Goal: Check status: Check status

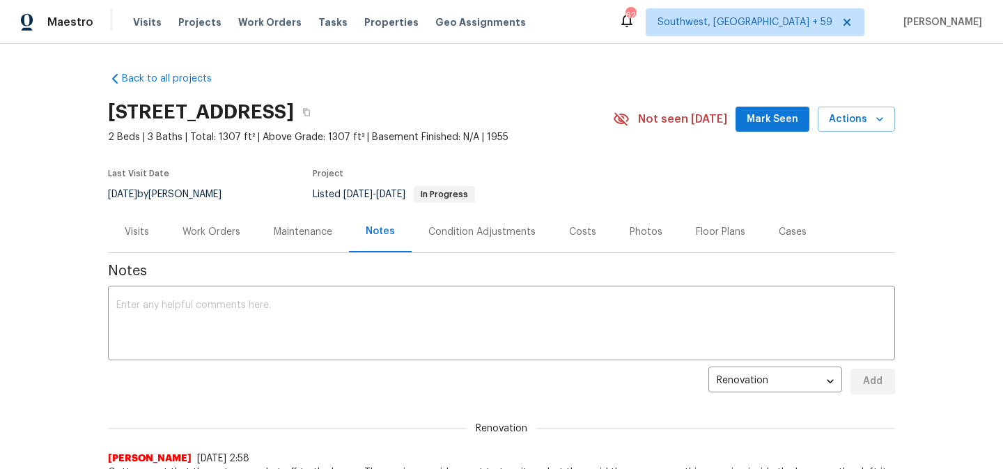
click at [152, 237] on div "Visits" at bounding box center [137, 231] width 58 height 41
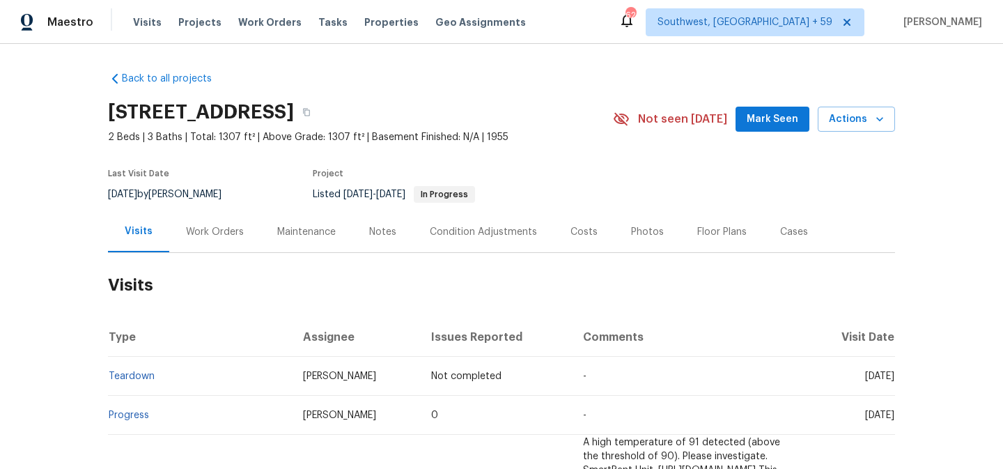
click at [195, 234] on div "Work Orders" at bounding box center [214, 231] width 91 height 41
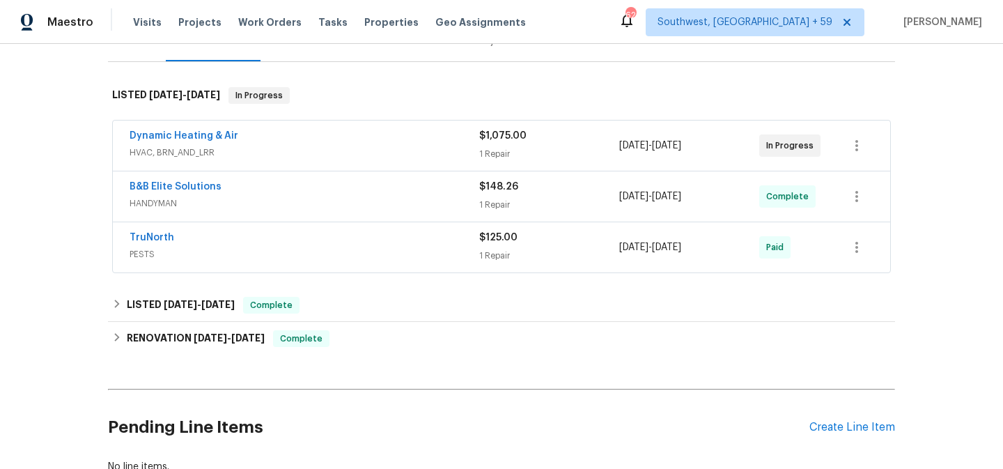
scroll to position [170, 0]
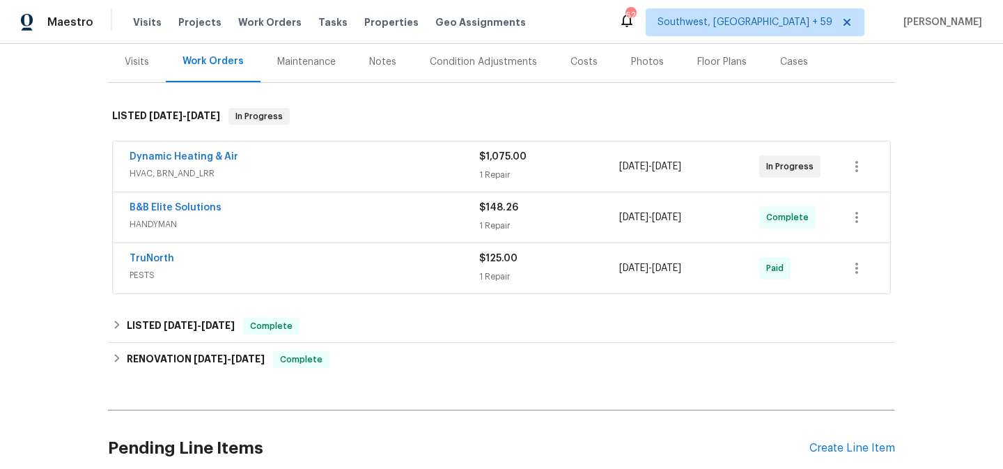
click at [336, 69] on div "Maintenance" at bounding box center [306, 62] width 59 height 14
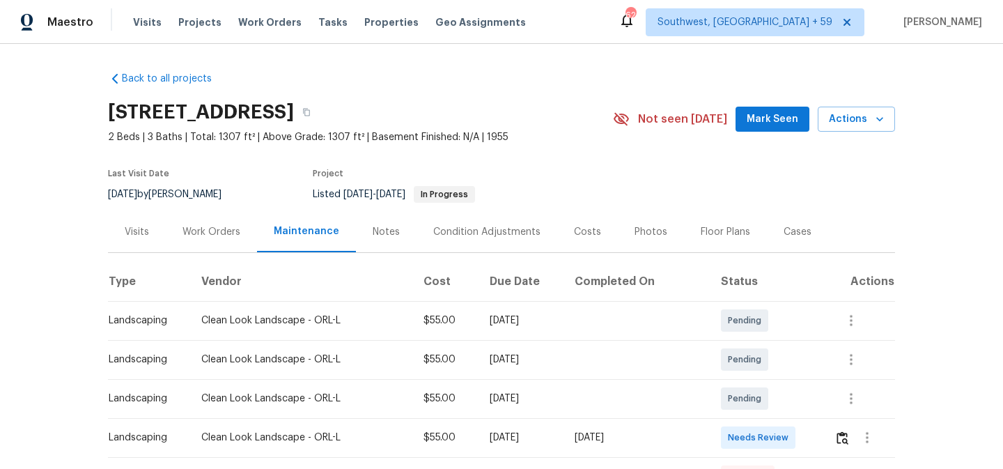
click at [385, 236] on div "Notes" at bounding box center [386, 231] width 61 height 41
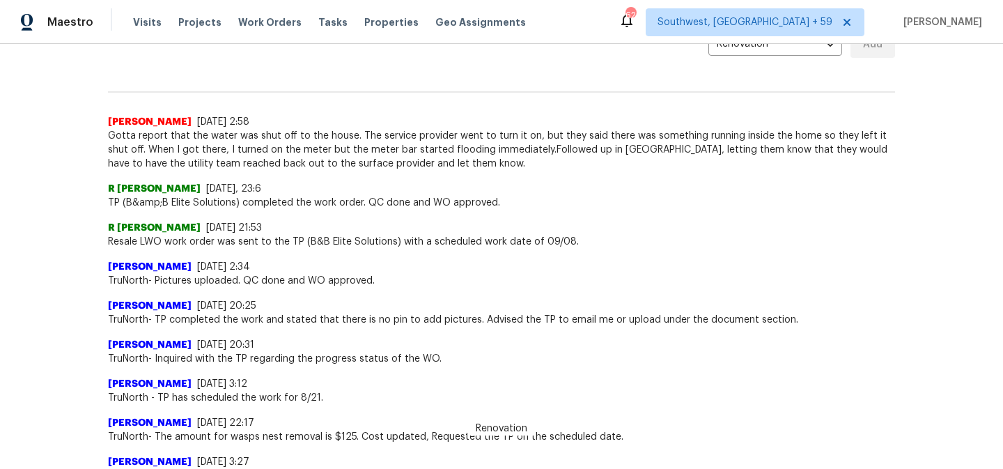
scroll to position [334, 0]
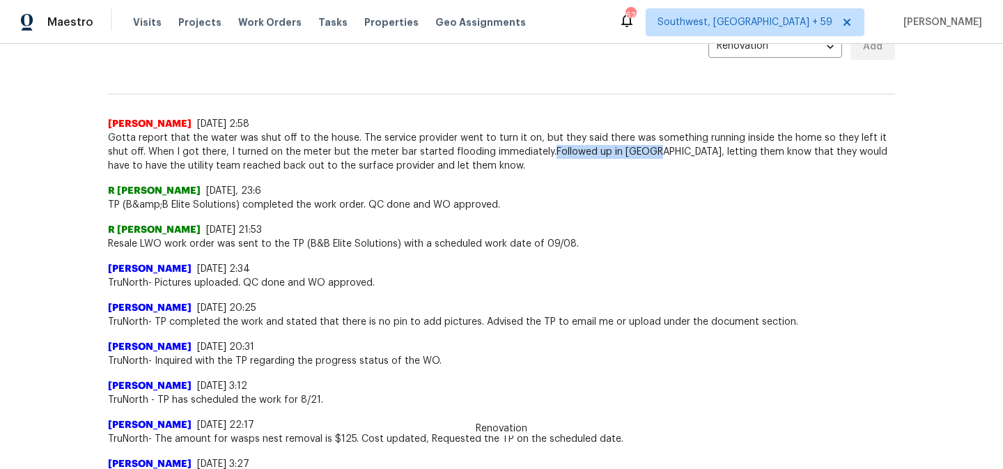
drag, startPoint x: 524, startPoint y: 181, endPoint x: 618, endPoint y: 182, distance: 94.0
click at [618, 173] on span "Gotta report that the water was shut off to the house. The service provider wen…" at bounding box center [501, 152] width 787 height 42
copy span "Followed up in [GEOGRAPHIC_DATA],"
click at [74, 20] on span "Maestro" at bounding box center [70, 22] width 46 height 14
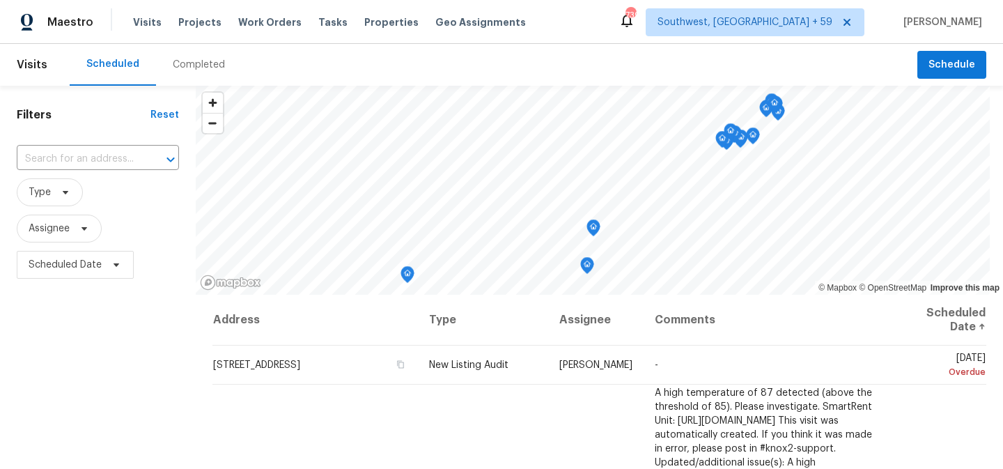
click at [208, 70] on div "Completed" at bounding box center [199, 65] width 52 height 14
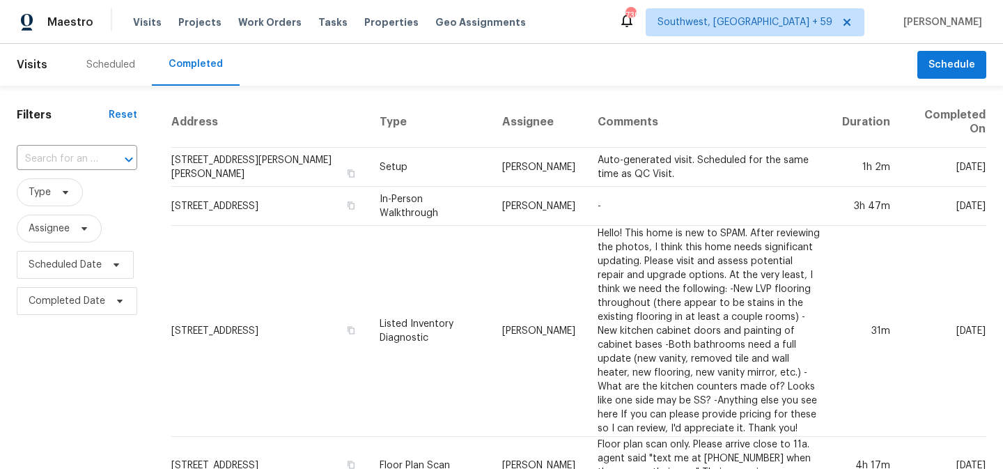
click at [63, 165] on input "text" at bounding box center [57, 159] width 81 height 22
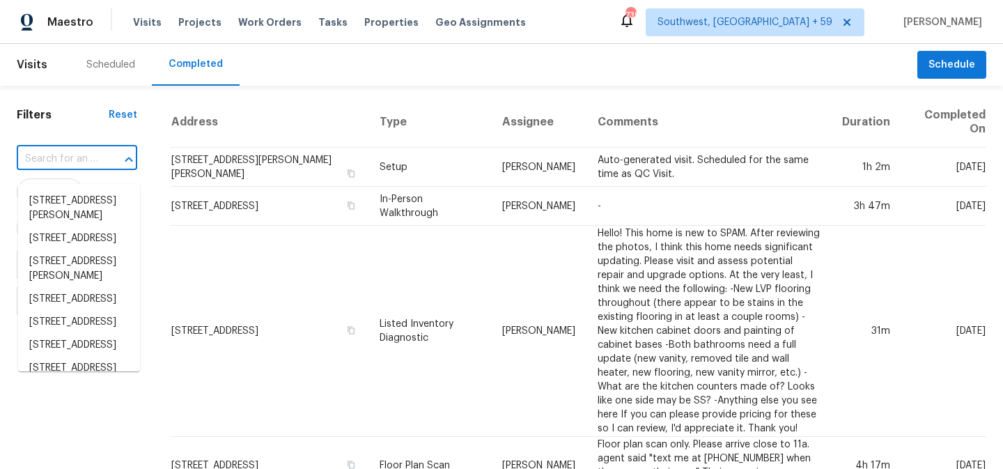
paste input "[STREET_ADDRESS]"
type input "[STREET_ADDRESS]"
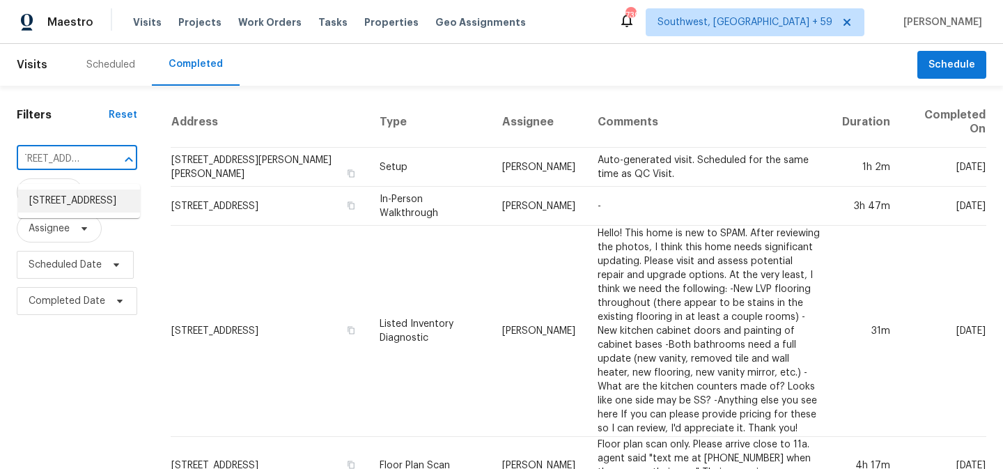
click at [54, 211] on li "[STREET_ADDRESS]" at bounding box center [79, 200] width 122 height 23
